Goal: Information Seeking & Learning: Learn about a topic

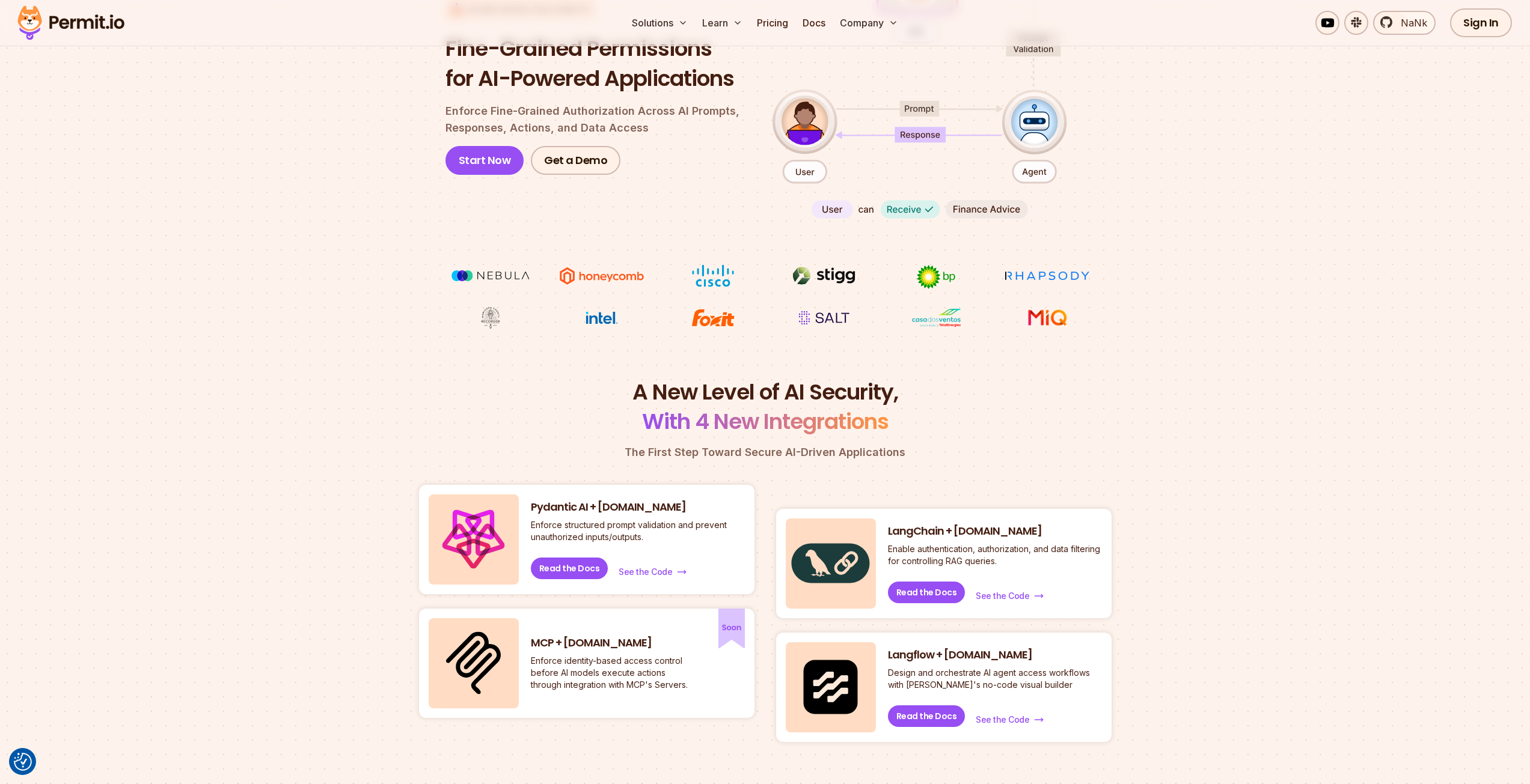
scroll to position [300, 0]
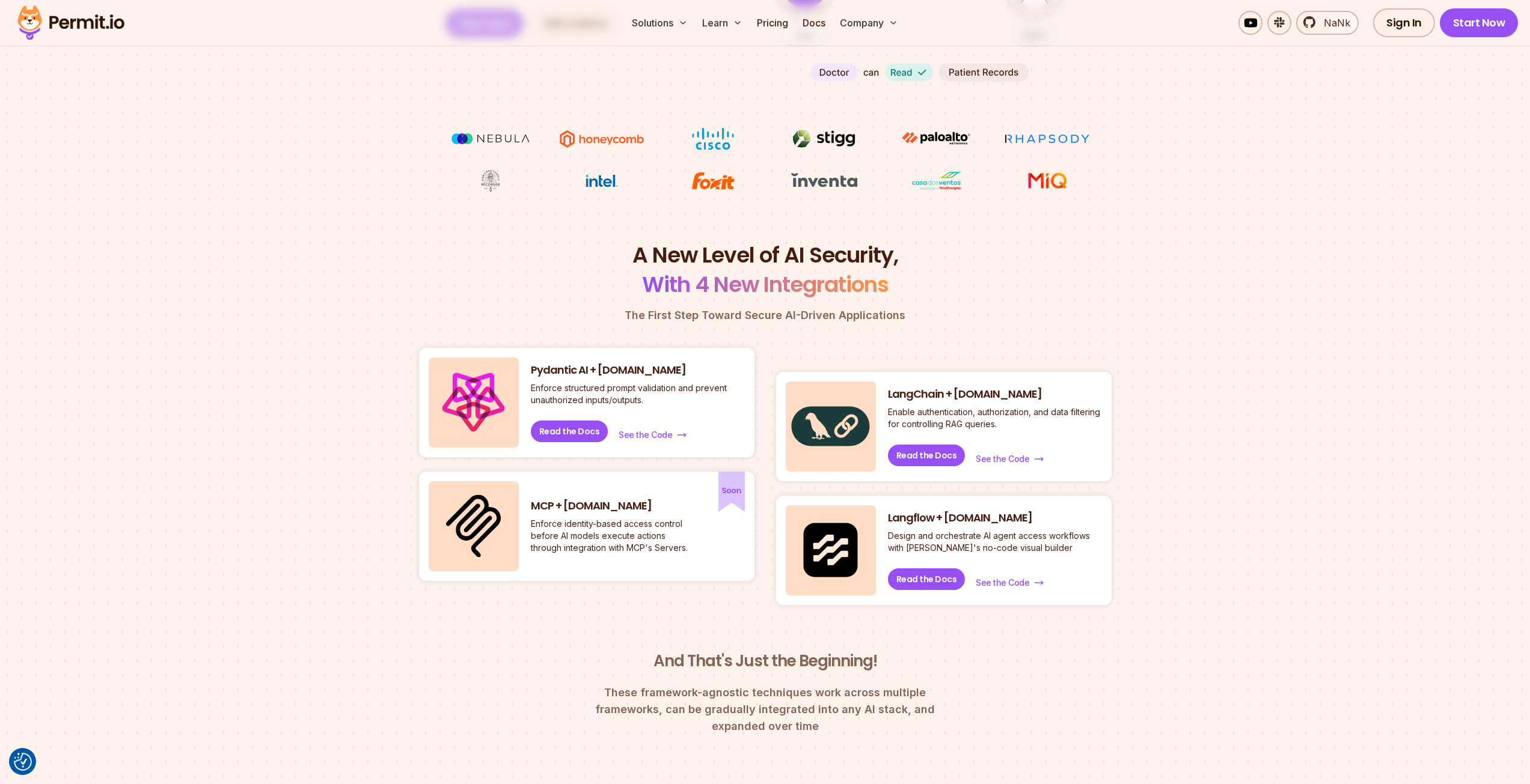
click at [481, 522] on img at bounding box center [473, 525] width 55 height 63
click at [728, 494] on img at bounding box center [731, 492] width 27 height 41
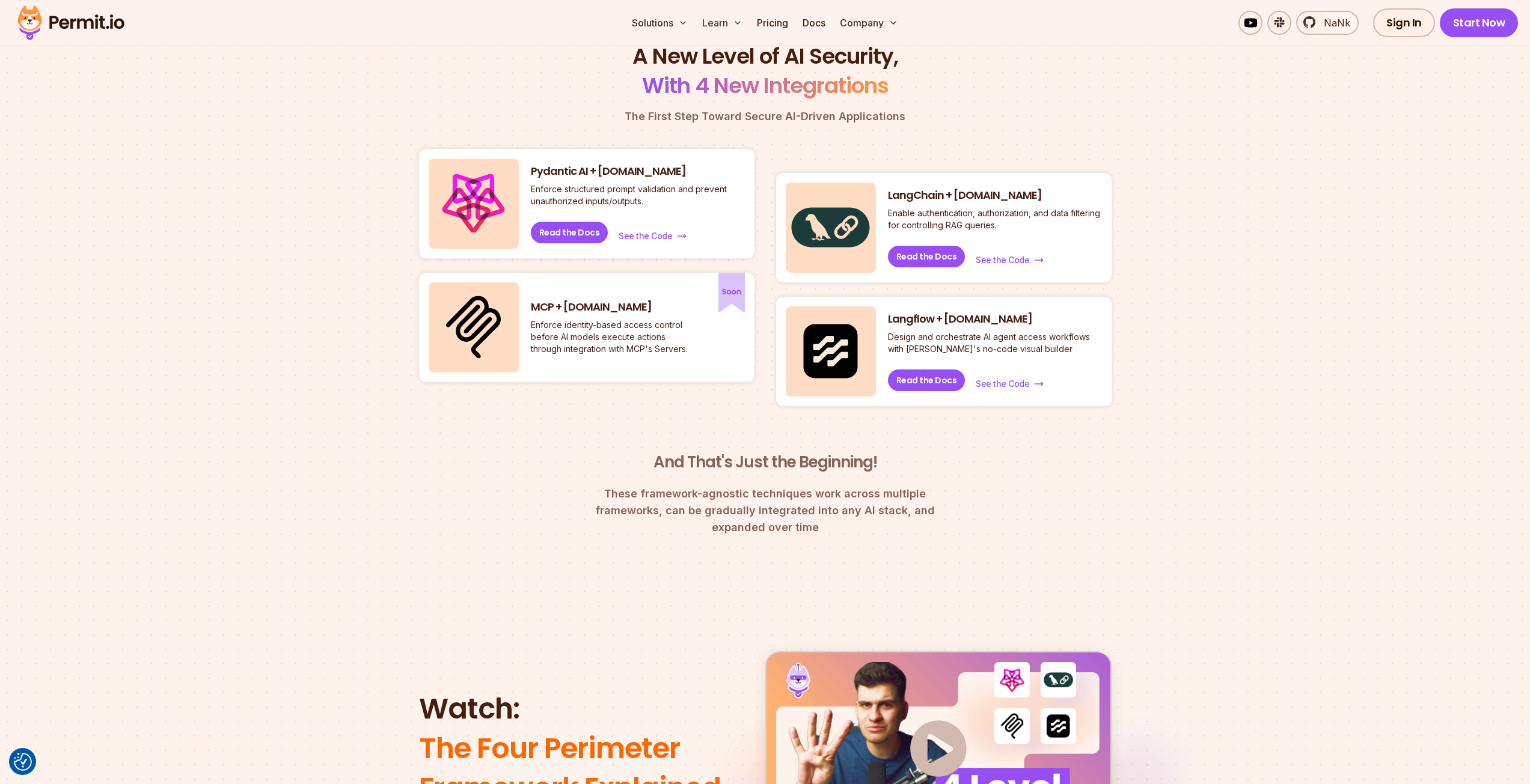
scroll to position [601, 0]
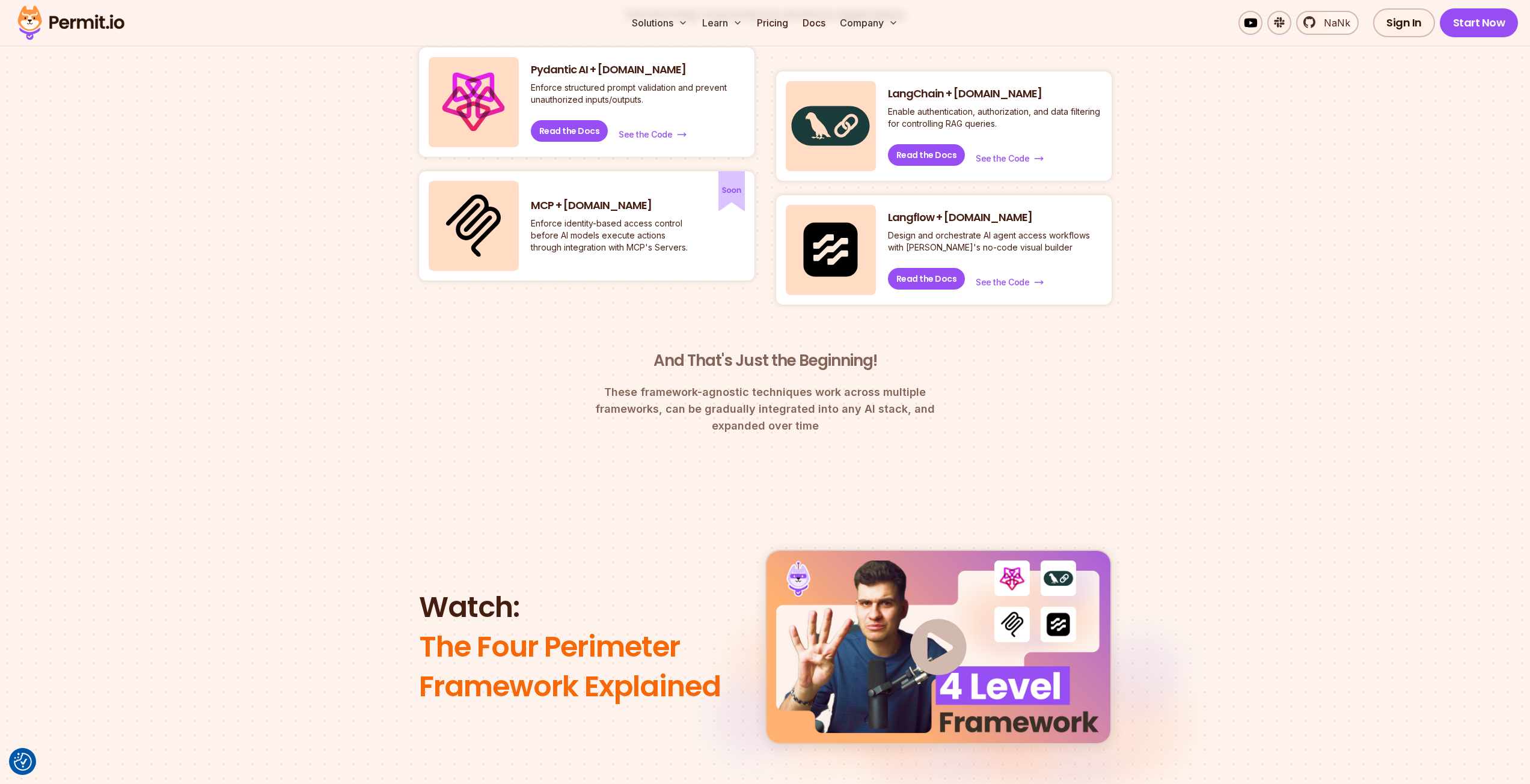
click at [670, 207] on h3 "MCP + [DOMAIN_NAME]" at bounding box center [612, 206] width 163 height 15
click at [555, 207] on h3 "MCP + [DOMAIN_NAME]" at bounding box center [612, 206] width 163 height 15
drag, startPoint x: 585, startPoint y: 214, endPoint x: 607, endPoint y: 219, distance: 22.6
click at [602, 217] on div "MCP + [DOMAIN_NAME] Enforce identity-based access control before AI models exec…" at bounding box center [612, 226] width 163 height 56
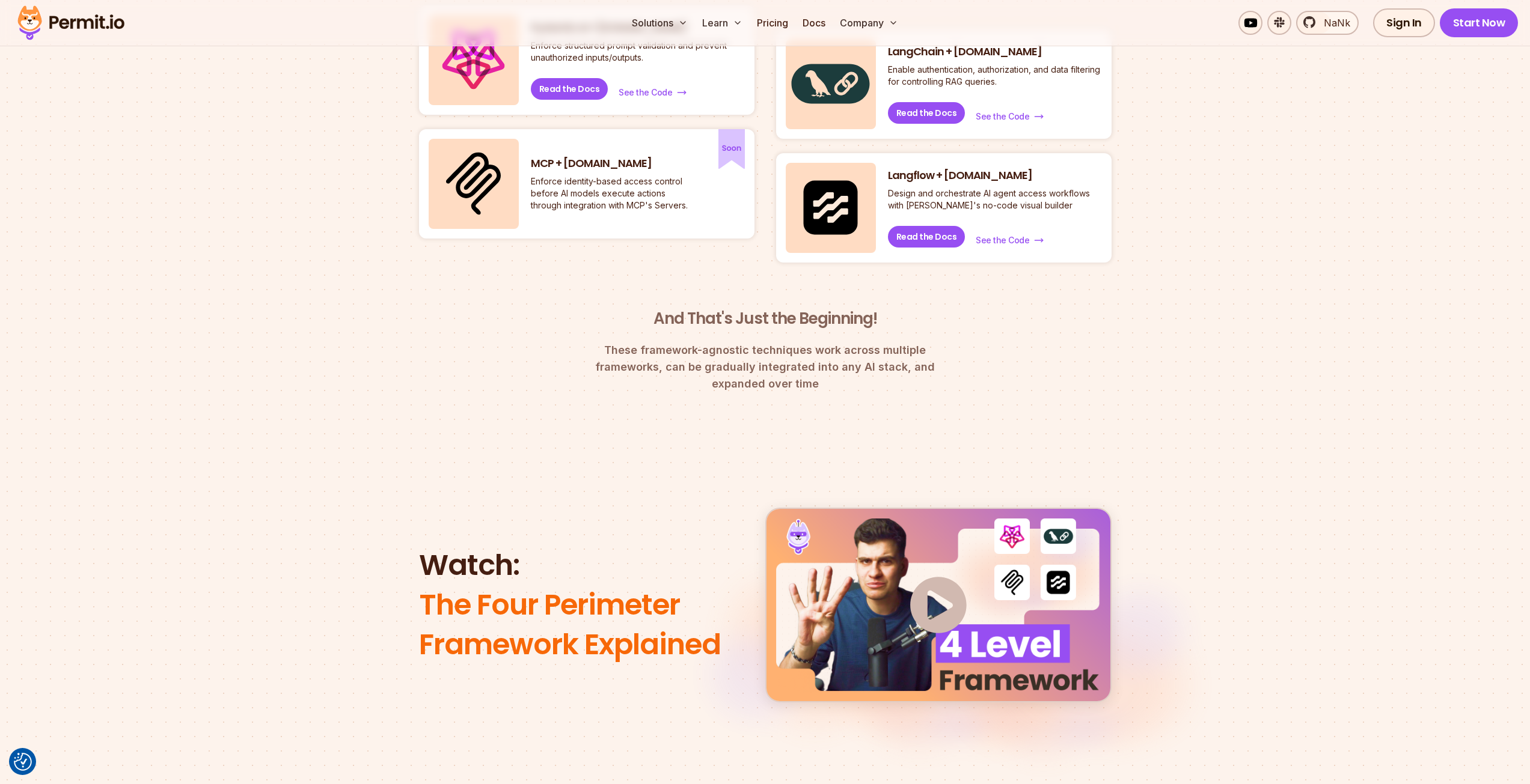
scroll to position [781, 0]
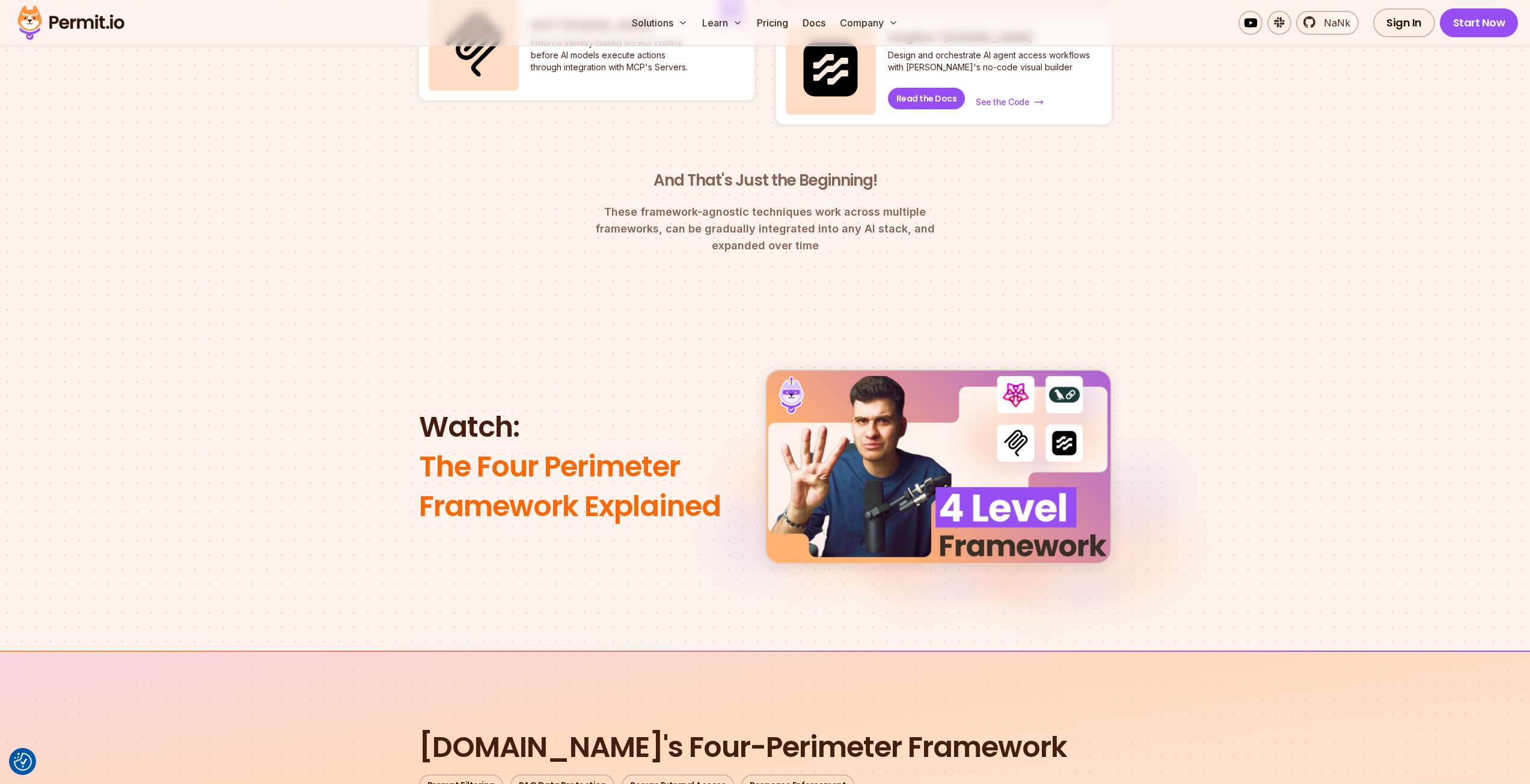
click at [932, 447] on img at bounding box center [939, 467] width 57 height 57
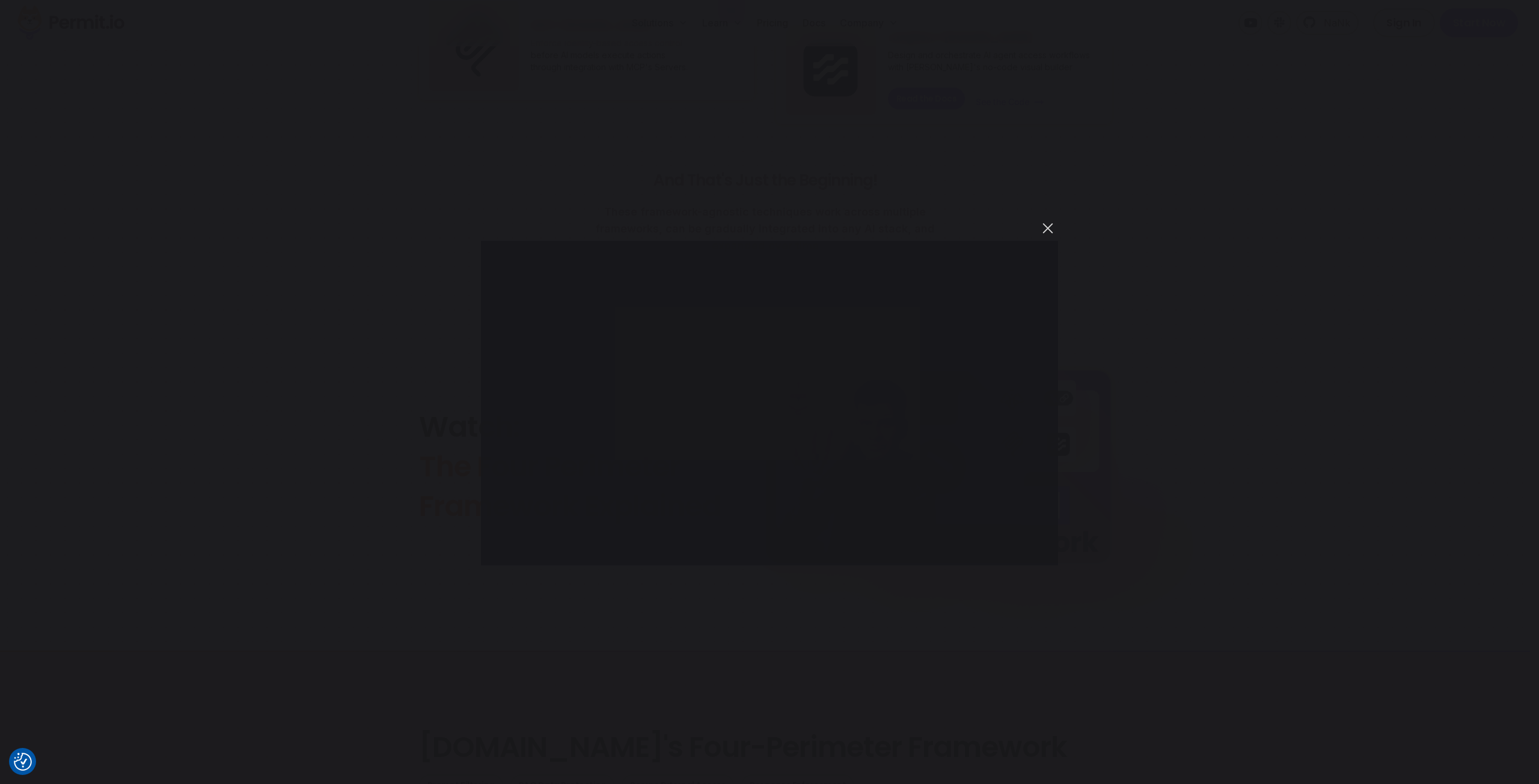
click at [1048, 230] on button "You can close this modal content with the ESC key" at bounding box center [1047, 228] width 20 height 20
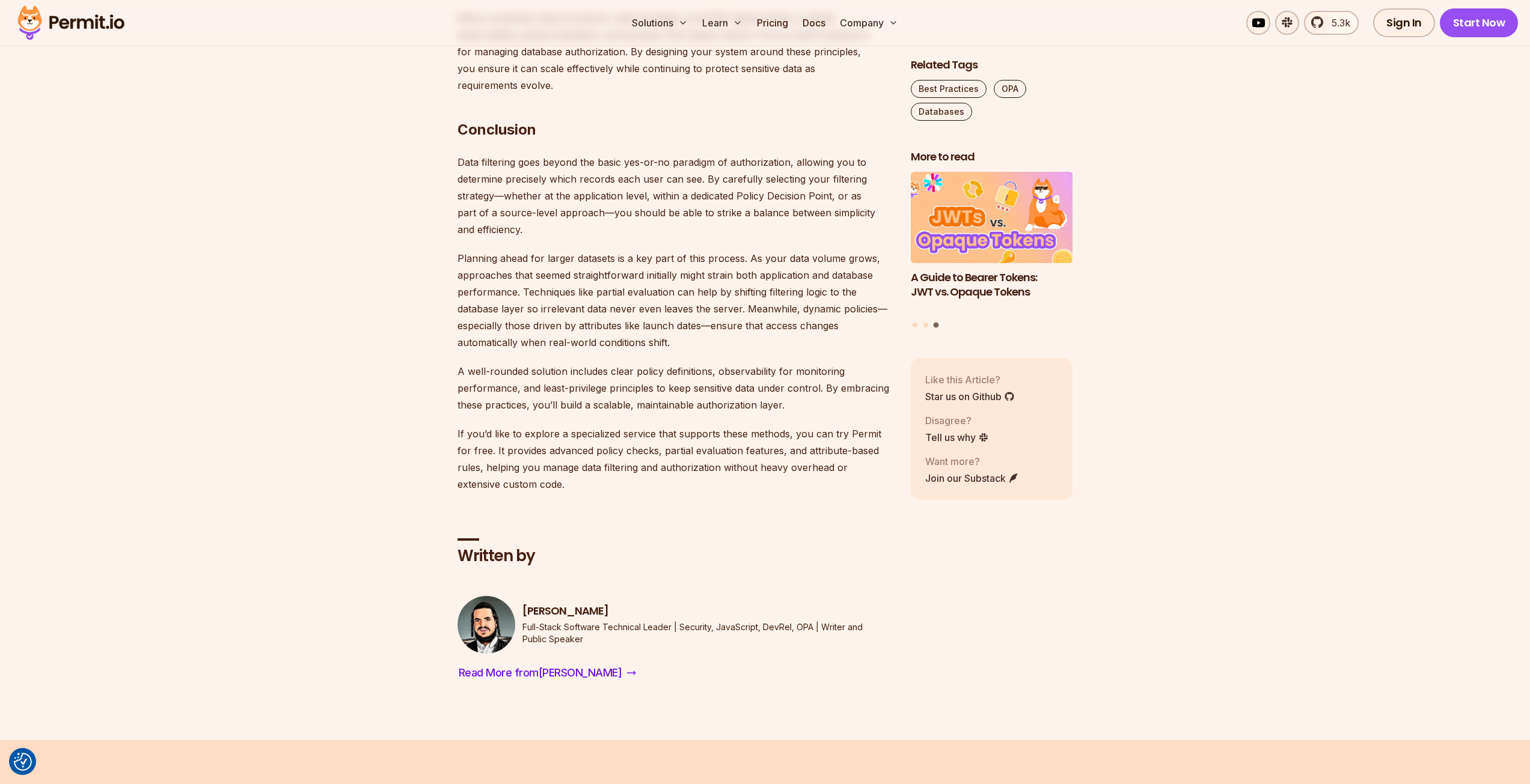
scroll to position [6551, 0]
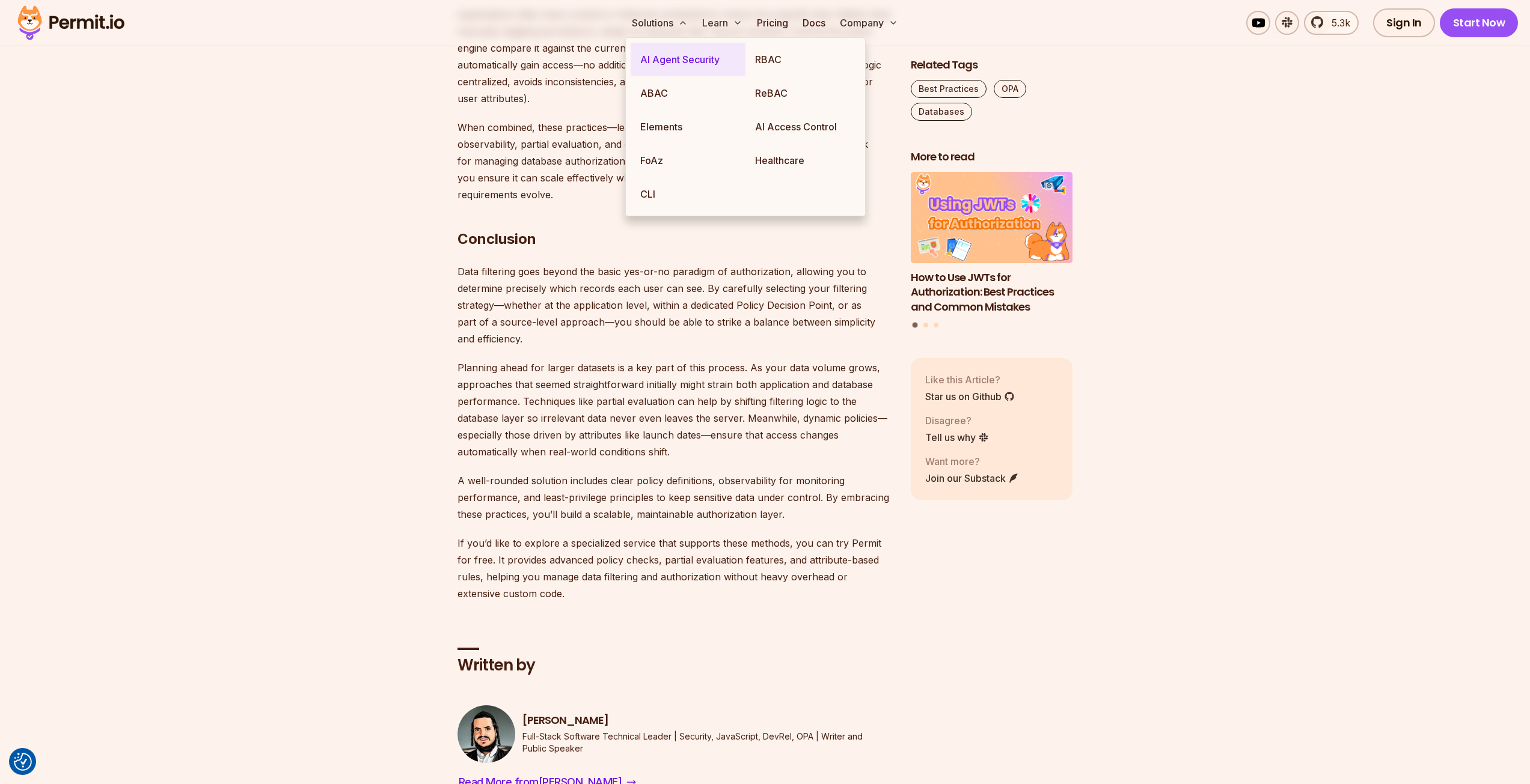
click at [686, 63] on link "AI Agent Security" at bounding box center [688, 59] width 115 height 34
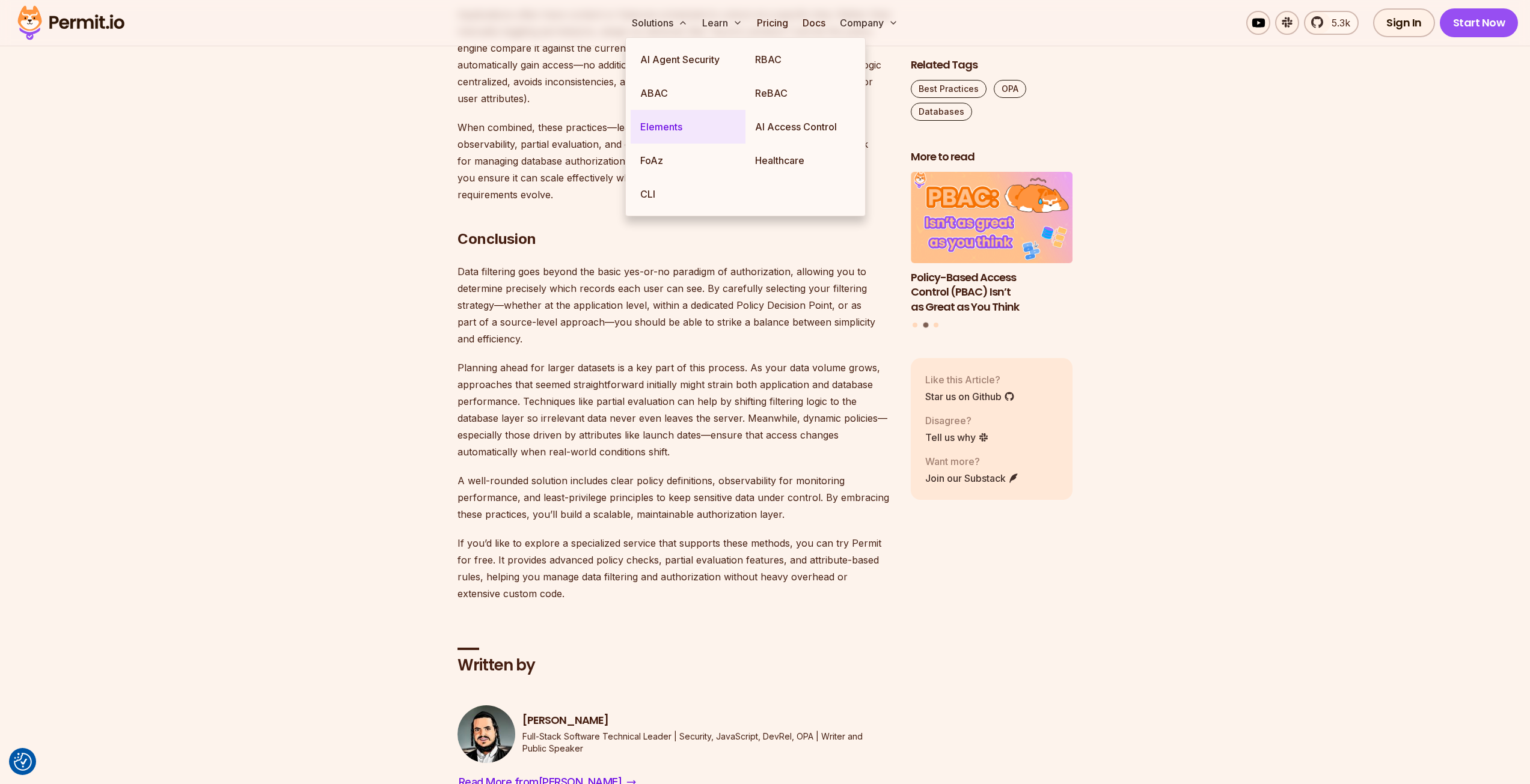
click at [668, 132] on link "Elements" at bounding box center [688, 127] width 115 height 34
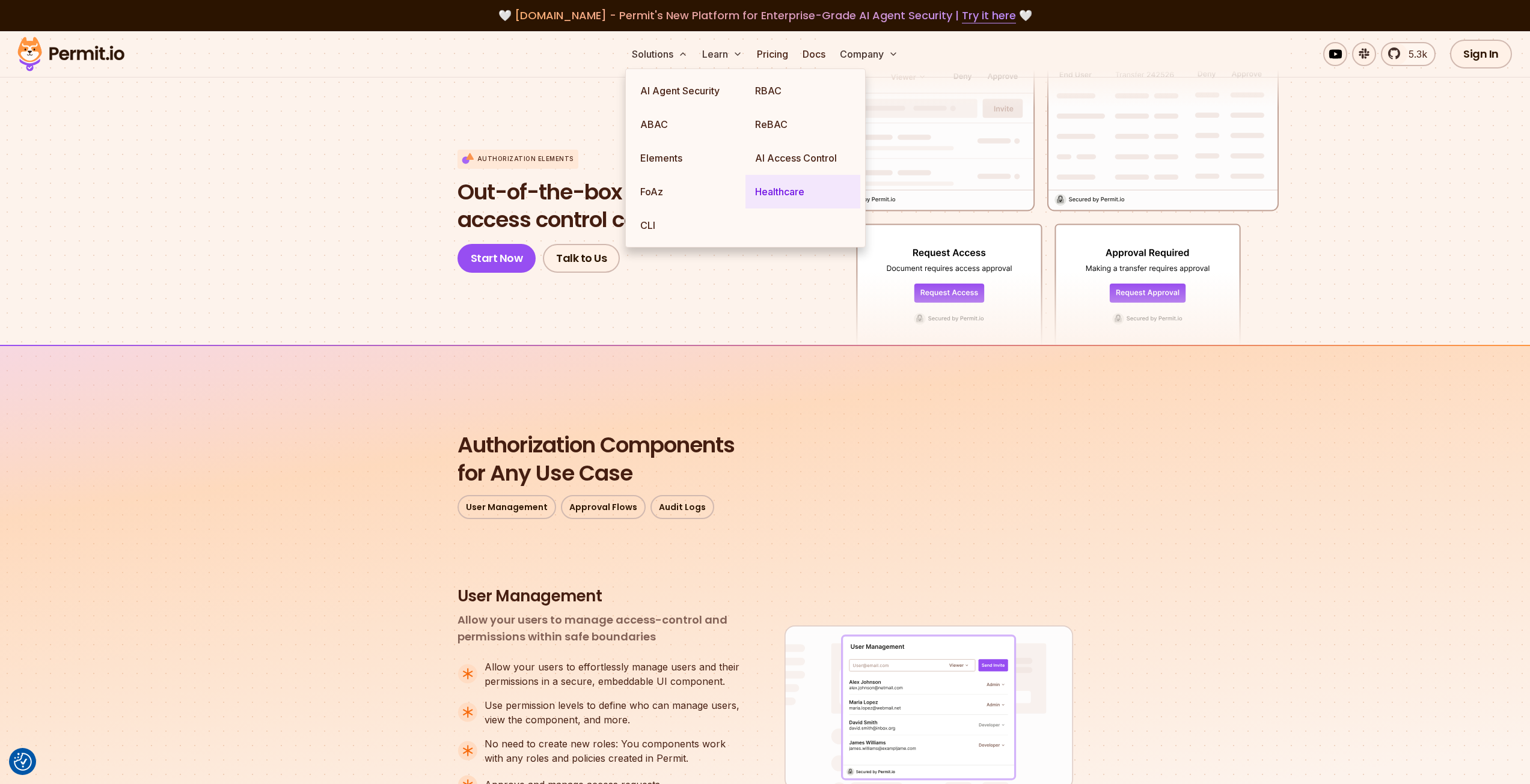
click at [772, 184] on link "Healthcare" at bounding box center [803, 192] width 115 height 34
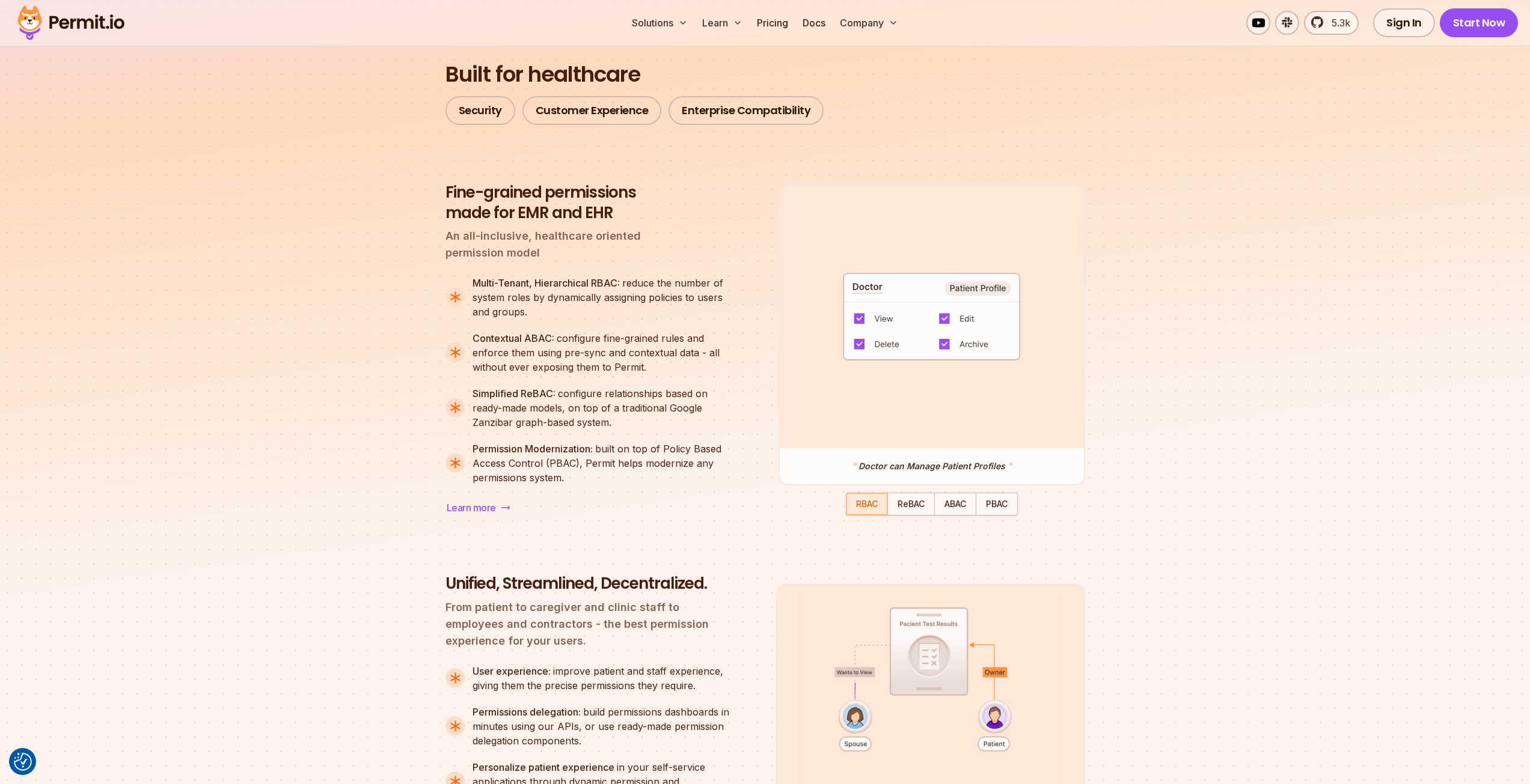
scroll to position [901, 0]
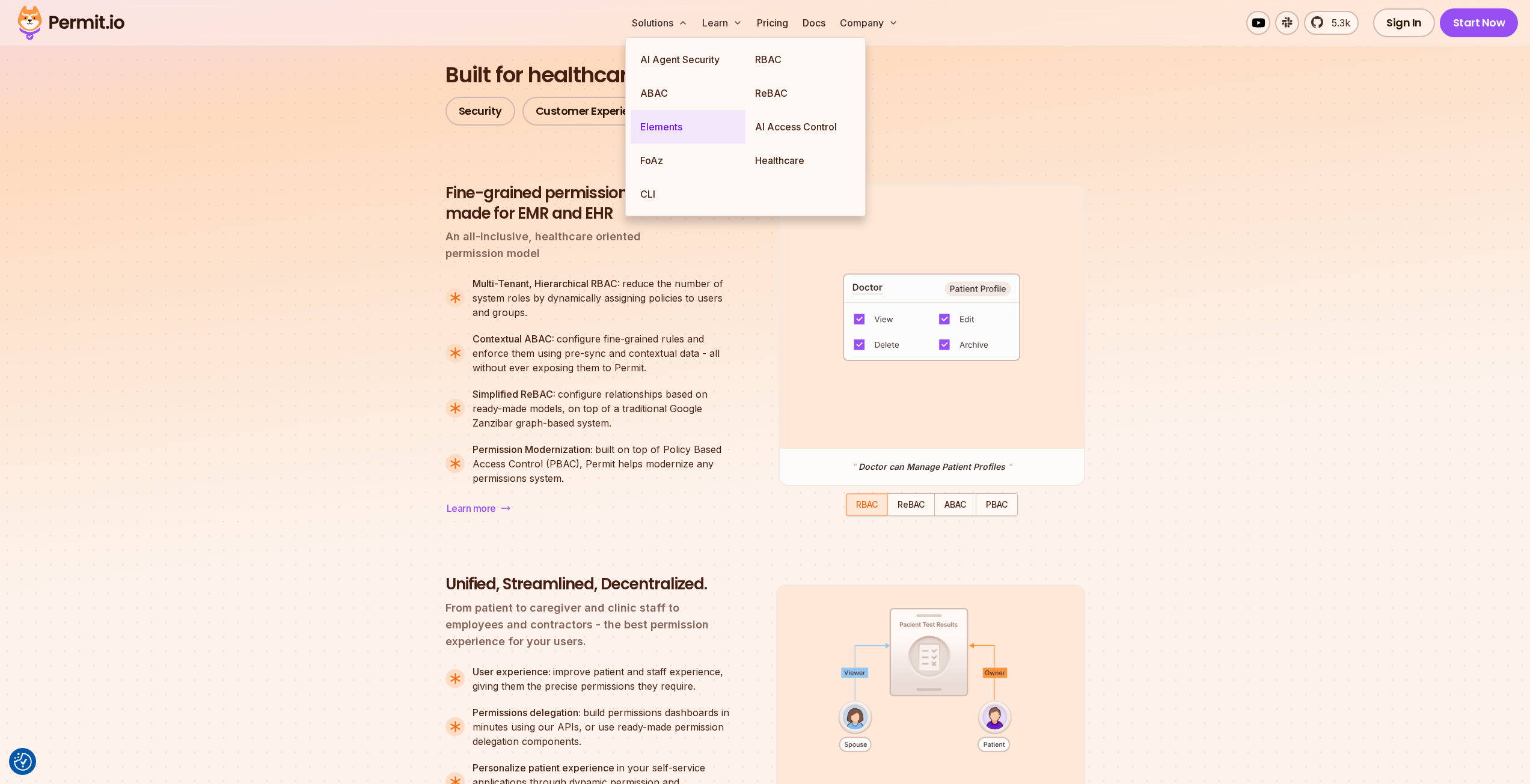
click at [661, 124] on link "Elements" at bounding box center [688, 127] width 115 height 34
